Goal: Transaction & Acquisition: Purchase product/service

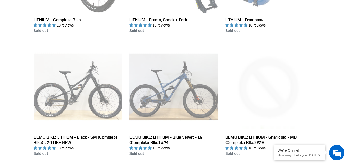
scroll to position [235, 0]
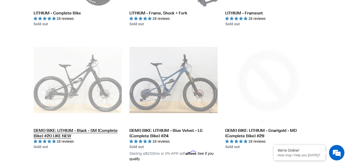
click at [72, 131] on link "DEMO BIKE: LITHIUM - Black - SM (Complete Bike) #20 LIKE NEW" at bounding box center [78, 93] width 88 height 114
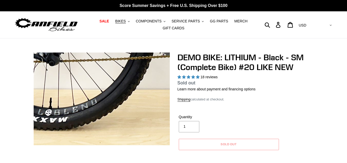
select select "highest-rating"
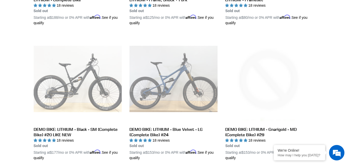
scroll to position [250, 0]
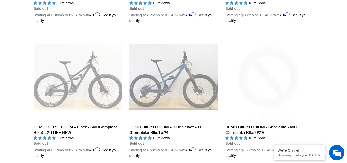
click at [62, 124] on link "DEMO BIKE: LITHIUM - Black - SM (Complete Bike) #20 LIKE NEW" at bounding box center [78, 95] width 88 height 126
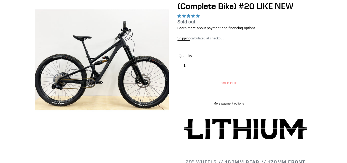
select select "highest-rating"
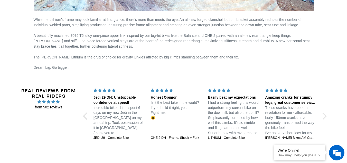
scroll to position [1107, 0]
